Goal: Use online tool/utility

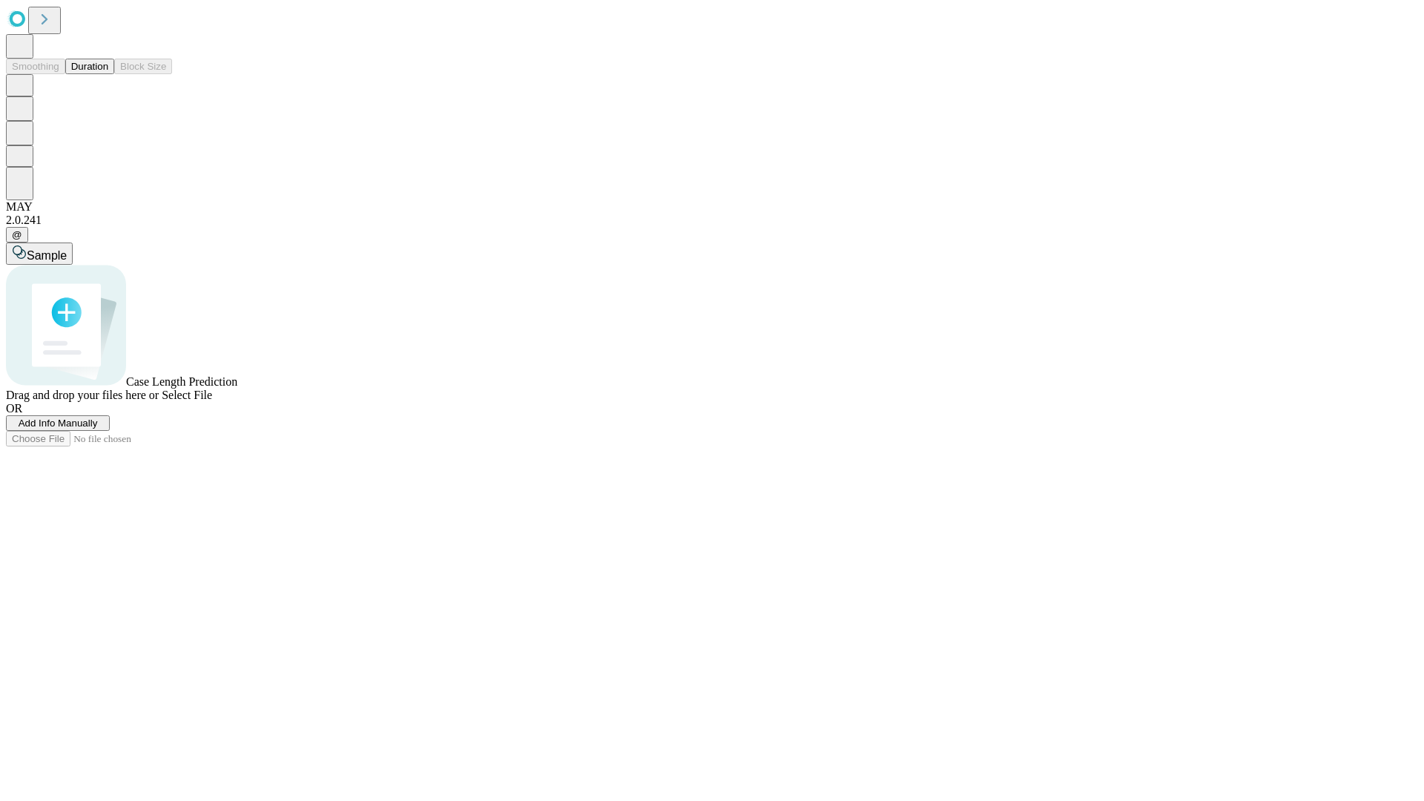
click at [108, 74] on button "Duration" at bounding box center [89, 67] width 49 height 16
click at [67, 249] on span "Sample" at bounding box center [47, 255] width 40 height 13
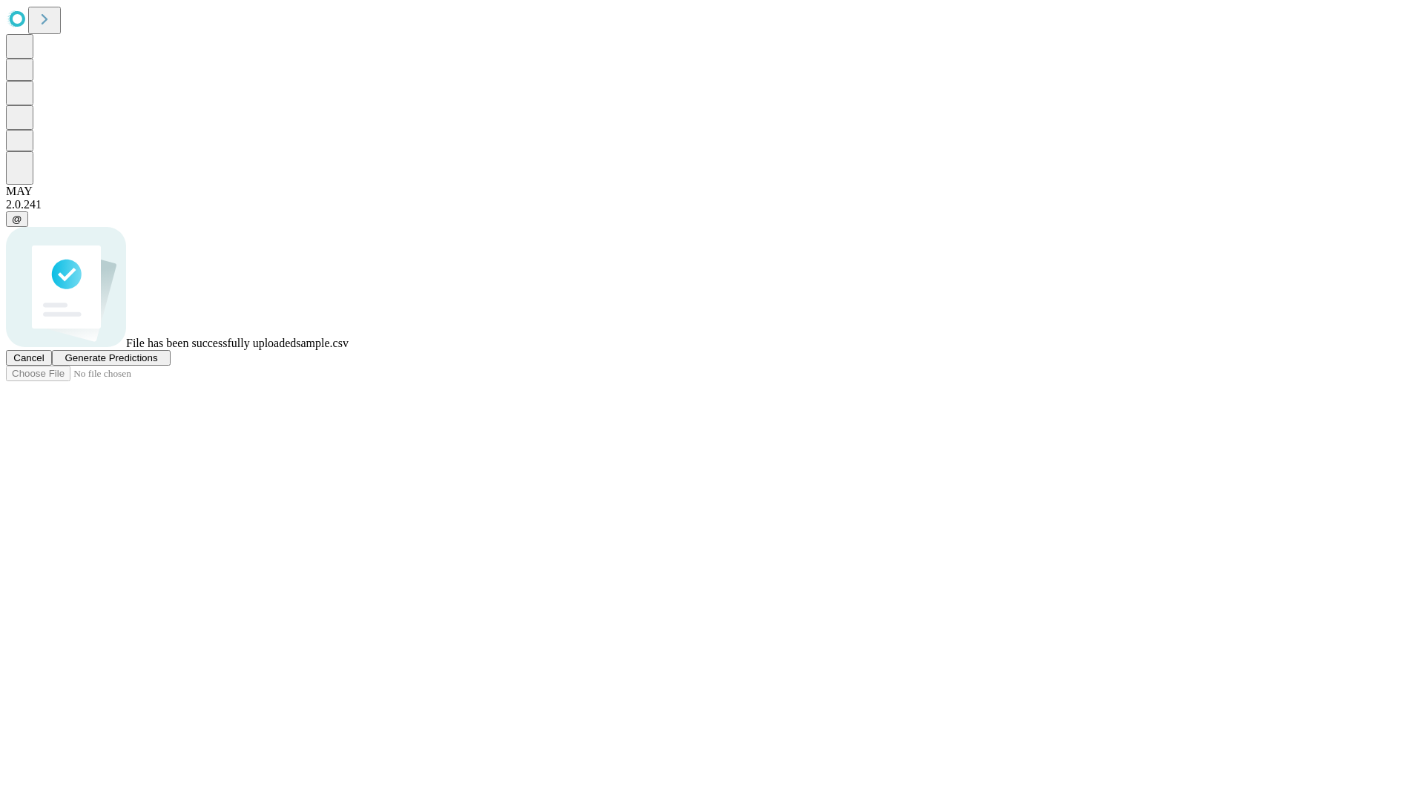
click at [157, 363] on span "Generate Predictions" at bounding box center [111, 357] width 93 height 11
